Goal: Information Seeking & Learning: Learn about a topic

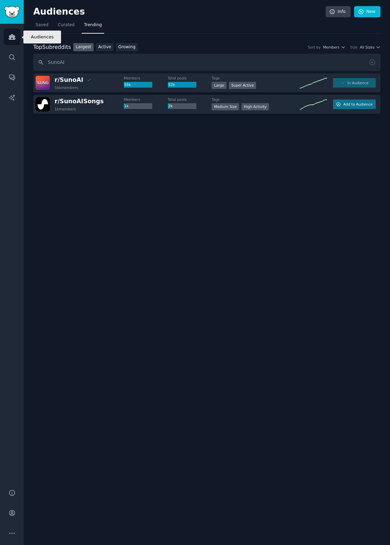
click at [14, 38] on icon "Sidebar" at bounding box center [12, 37] width 6 height 5
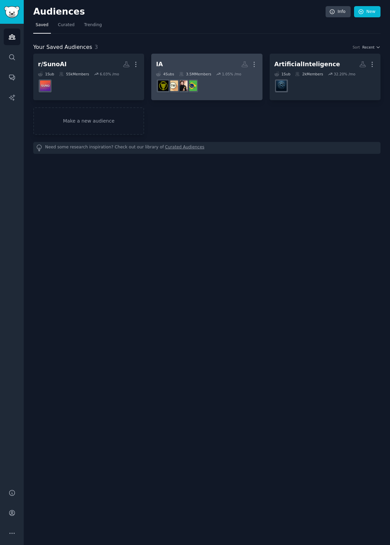
click at [204, 65] on h2 "IA Custom Audience More" at bounding box center [206, 64] width 101 height 12
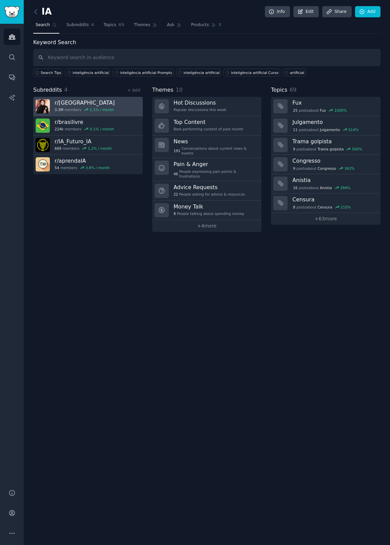
click at [69, 103] on h3 "r/ brasil" at bounding box center [85, 102] width 60 height 7
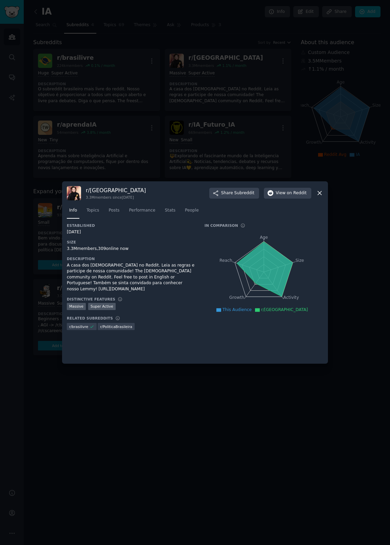
click at [321, 194] on icon at bounding box center [319, 192] width 7 height 7
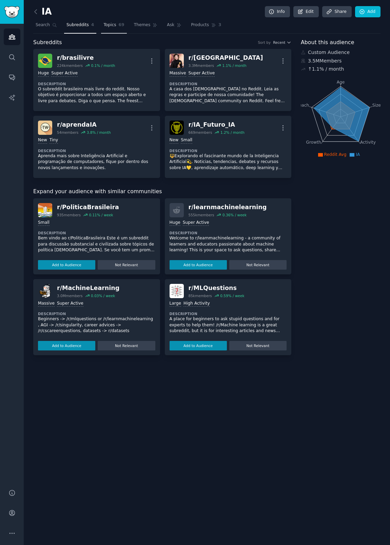
click at [115, 28] on span "Topics" at bounding box center [110, 25] width 13 height 6
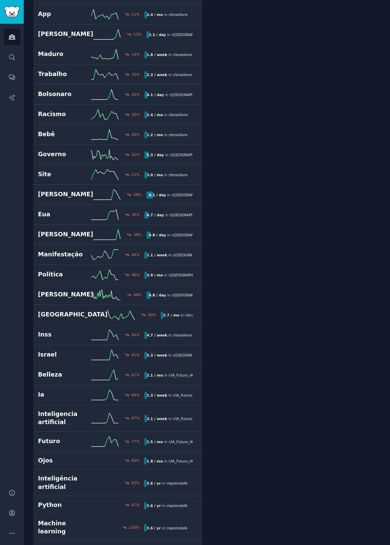
scroll to position [918, 0]
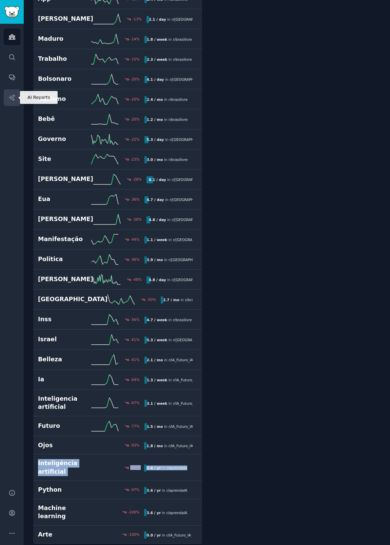
click at [12, 93] on link "AI Reports" at bounding box center [12, 97] width 17 height 17
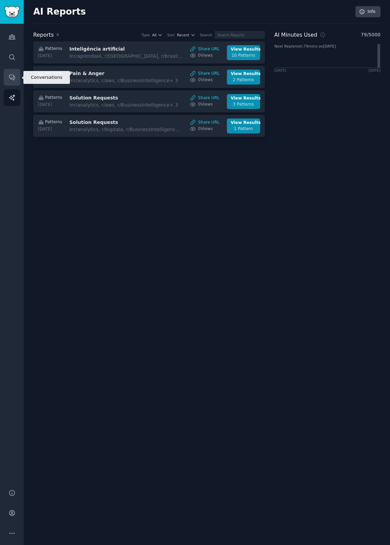
click at [13, 85] on link "Conversations" at bounding box center [12, 77] width 17 height 17
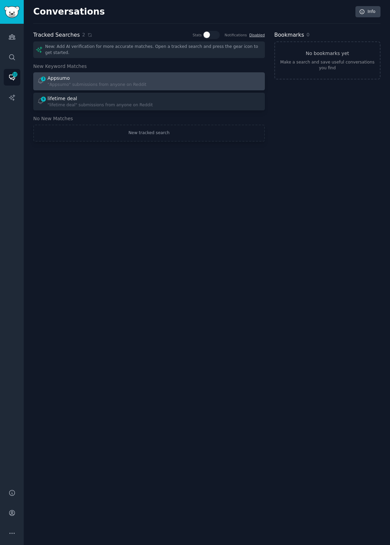
click at [94, 84] on div ""Appsumo" submissions from anyone on Reddit" at bounding box center [97, 85] width 99 height 6
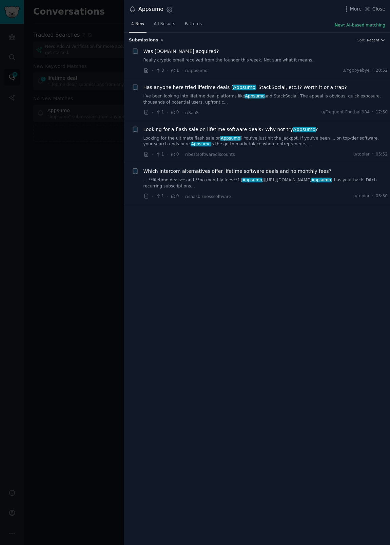
click at [230, 61] on link "Really cryptic email received from the founder this week. Not sure what it mean…" at bounding box center [266, 60] width 245 height 6
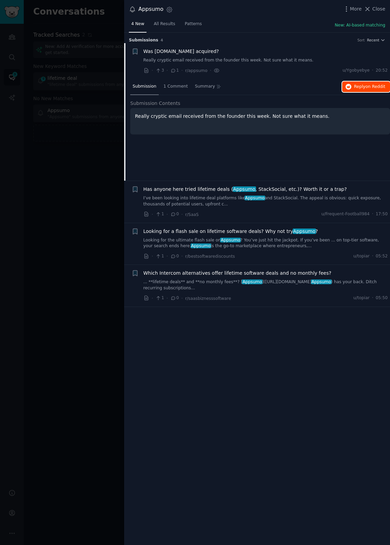
click at [349, 87] on icon "button" at bounding box center [349, 87] width 6 height 6
click at [222, 191] on span "Has anyone here tried lifetime deals ( Appsumo , StackSocial, etc.)? Worth it o…" at bounding box center [246, 189] width 204 height 7
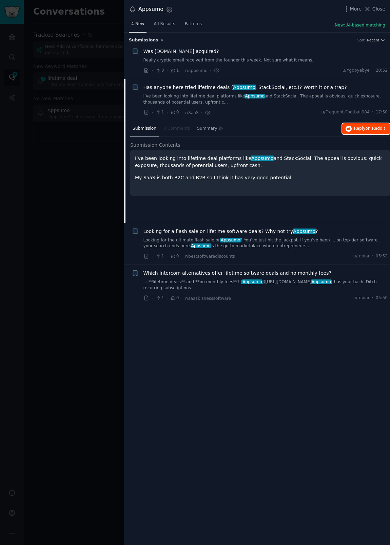
click at [356, 125] on button "Reply on Reddit" at bounding box center [367, 128] width 48 height 11
click at [176, 235] on div "Looking for a flash sale on lifetime software deals? Why not try Appsumo ? Look…" at bounding box center [266, 238] width 245 height 21
click at [168, 230] on span "Looking for a flash sale on lifetime software deals? Why not try Appsumo ?" at bounding box center [231, 231] width 175 height 7
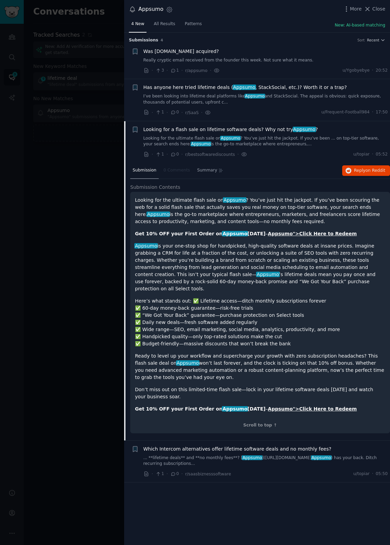
click at [172, 445] on span "Which Intercom alternatives offer lifetime software deals and no monthly fees?" at bounding box center [238, 448] width 188 height 7
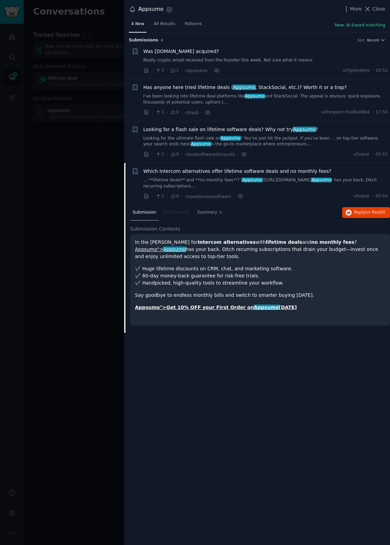
click at [113, 60] on div at bounding box center [195, 272] width 390 height 545
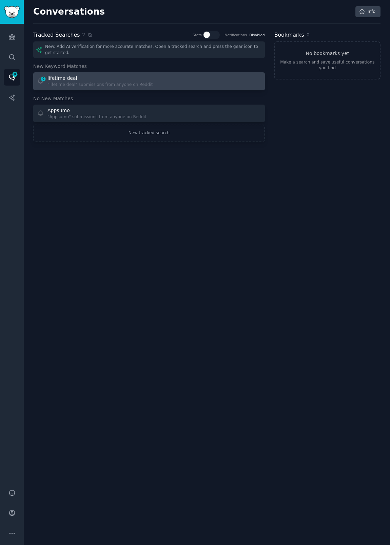
click at [79, 79] on div "lifetime deal" at bounding box center [101, 78] width 106 height 7
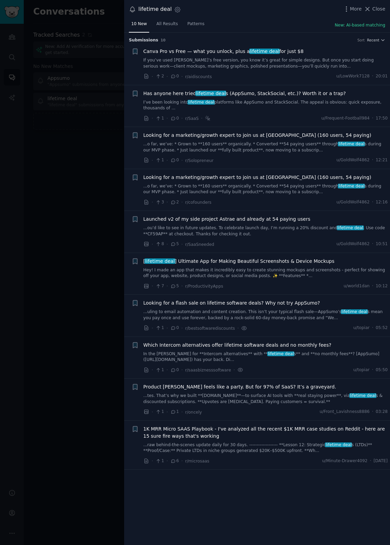
click at [240, 133] on span "Looking for a marketing/growth expert to join us at Astrae (160 users, 54 payin…" at bounding box center [258, 135] width 228 height 7
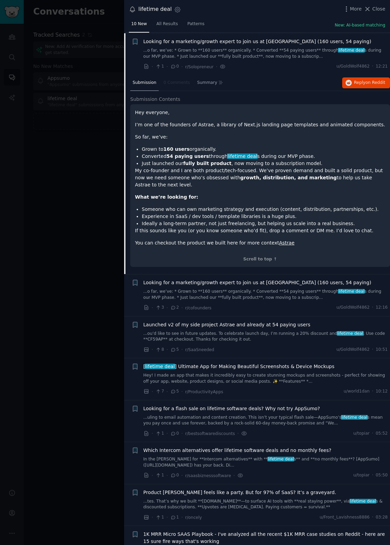
scroll to position [95, 0]
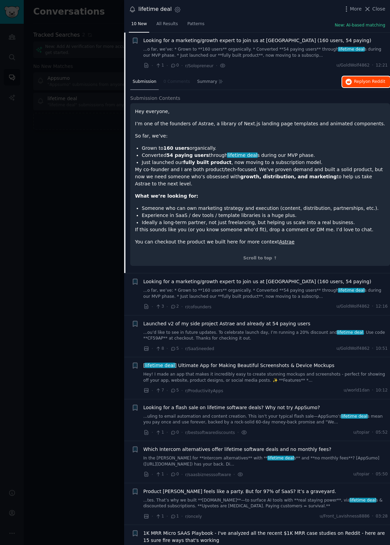
click at [358, 76] on button "Reply on Reddit" at bounding box center [367, 81] width 48 height 11
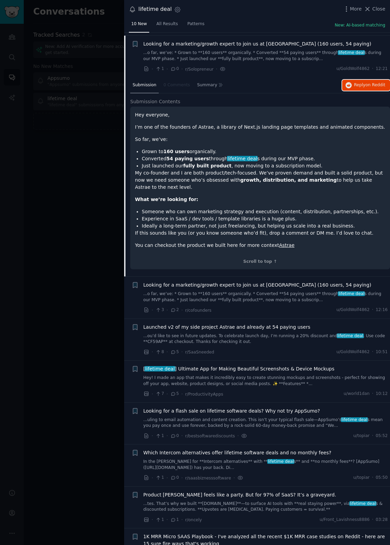
scroll to position [123, 0]
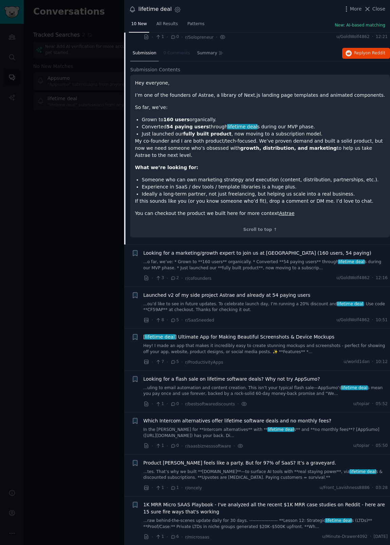
click at [231, 337] on span "[ lifetime deal ] Ultimate App for Making Beautiful Screenshots & Device Mockups" at bounding box center [239, 336] width 191 height 7
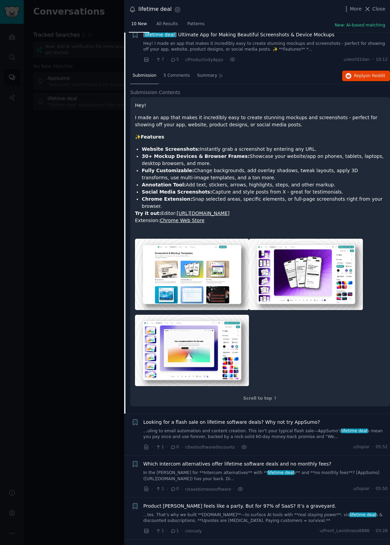
scroll to position [262, 0]
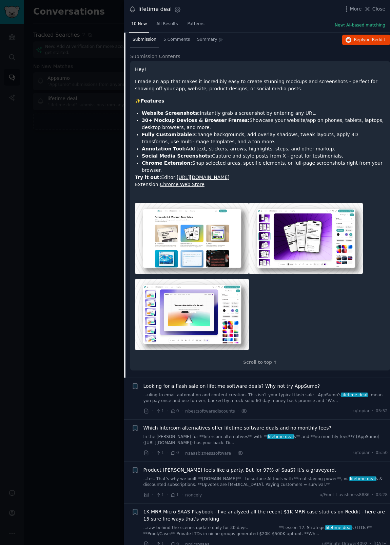
click at [193, 508] on span "1K MRR Micro SAAS Playbook - I've analyzed all the recent $1K MRR case studies …" at bounding box center [266, 515] width 245 height 14
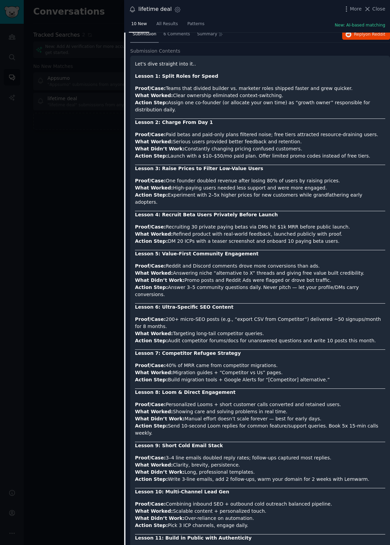
scroll to position [250, 0]
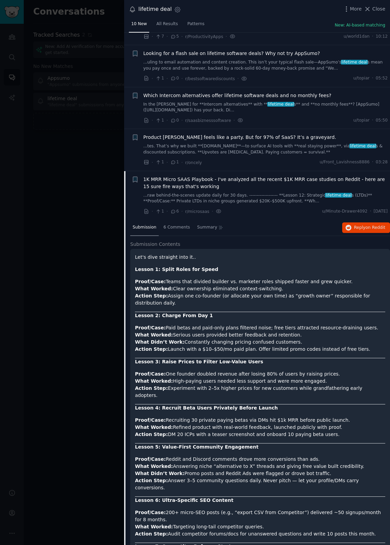
click at [366, 233] on div "Submission 6 Comments Summary Reply on Reddit" at bounding box center [260, 228] width 260 height 16
click at [366, 231] on button "Reply on Reddit" at bounding box center [367, 227] width 48 height 11
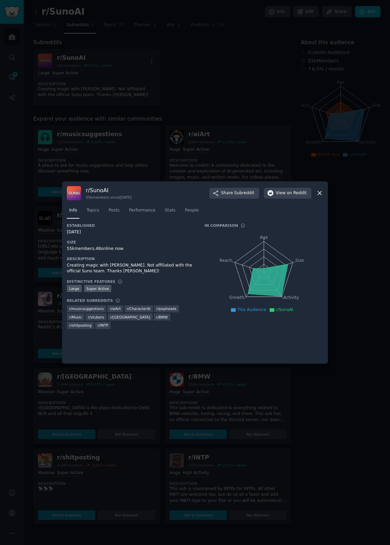
click at [319, 193] on icon at bounding box center [319, 192] width 7 height 7
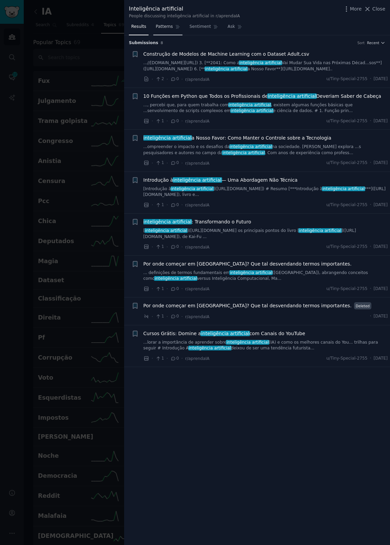
click at [162, 24] on span "Patterns" at bounding box center [164, 27] width 17 height 6
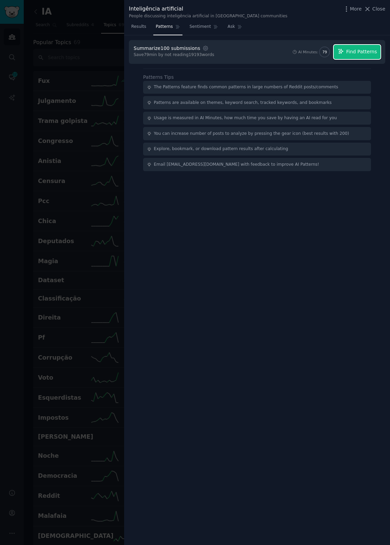
click at [358, 52] on span "Find Patterns" at bounding box center [362, 51] width 31 height 7
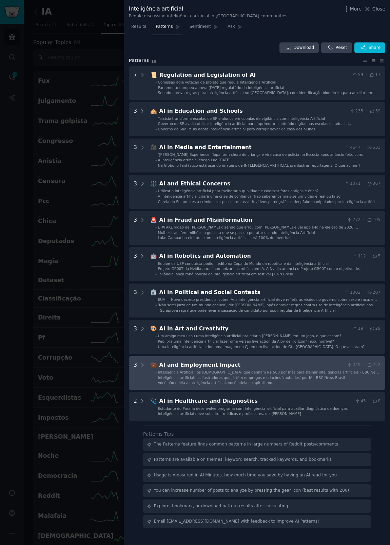
click at [197, 366] on div "AI and Employment Impact" at bounding box center [252, 365] width 185 height 8
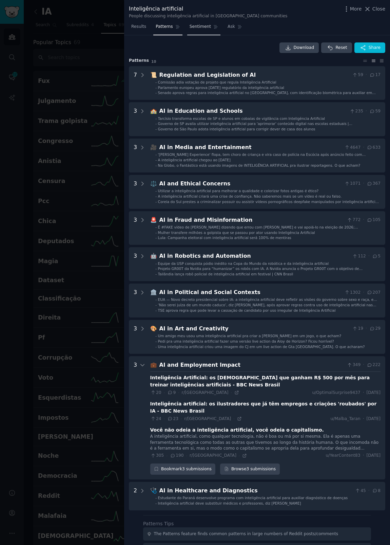
click at [198, 25] on span "Sentiment" at bounding box center [200, 27] width 21 height 6
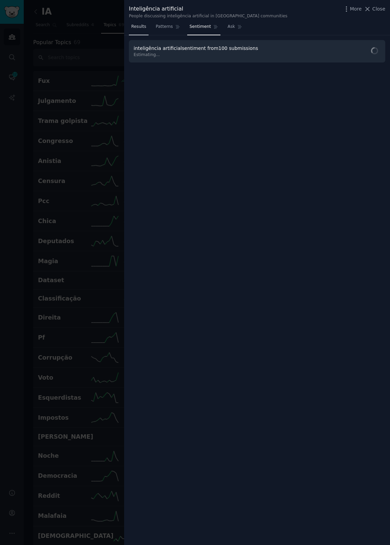
click at [140, 26] on span "Results" at bounding box center [138, 27] width 15 height 6
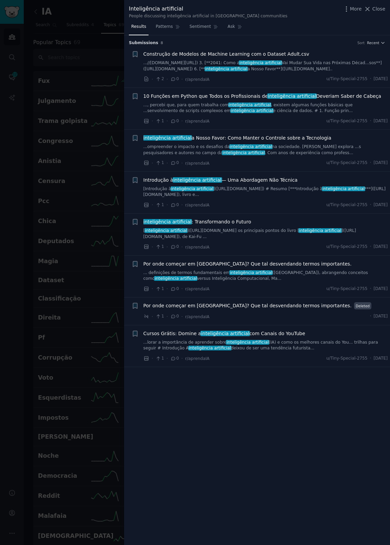
click at [235, 265] on span "Por onde começar em IA? Que tal desvendando termos importantes." at bounding box center [248, 263] width 208 height 7
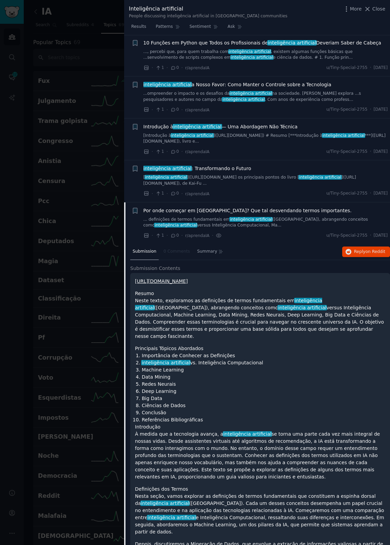
scroll to position [96, 0]
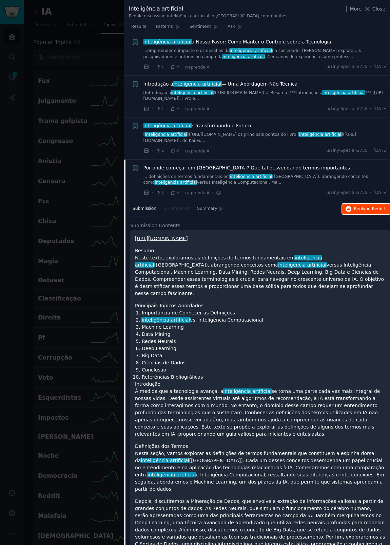
click at [354, 210] on span "Reply on Reddit" at bounding box center [369, 209] width 31 height 6
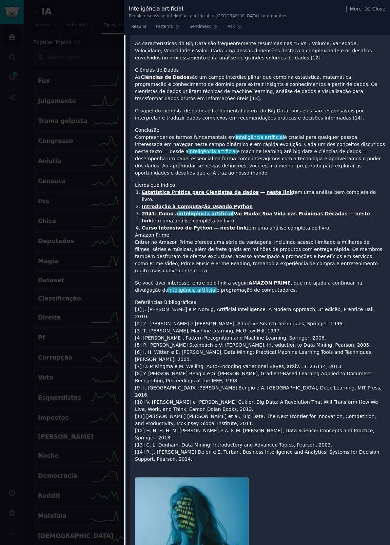
scroll to position [1125, 0]
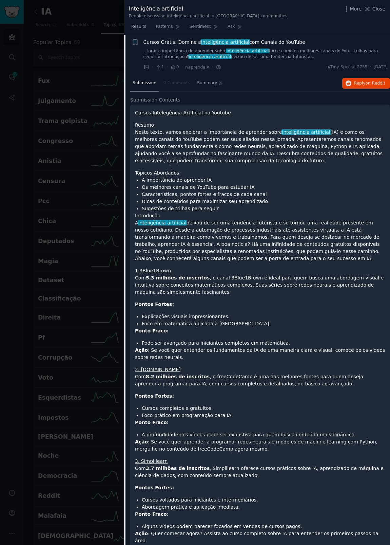
scroll to position [290, 0]
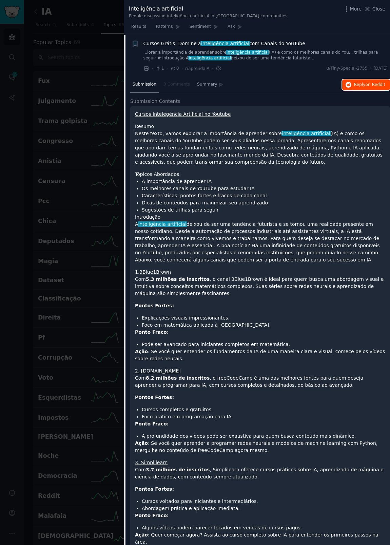
click at [361, 87] on span "Reply on Reddit" at bounding box center [369, 85] width 31 height 6
